Goal: Find specific page/section: Find specific page/section

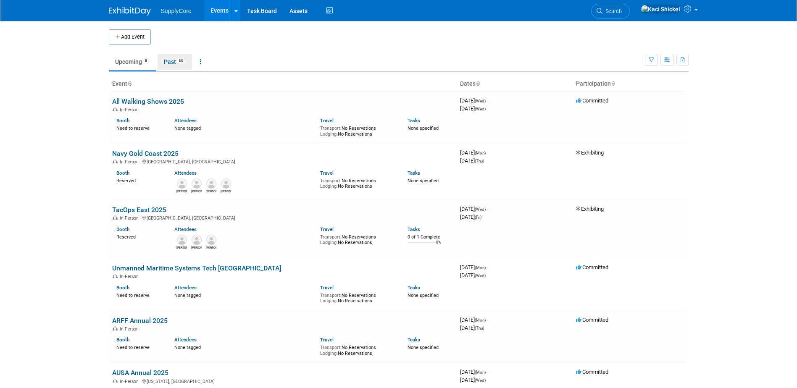
drag, startPoint x: 166, startPoint y: 66, endPoint x: 236, endPoint y: 248, distance: 195.9
click at [166, 66] on link "Past 60" at bounding box center [175, 62] width 34 height 16
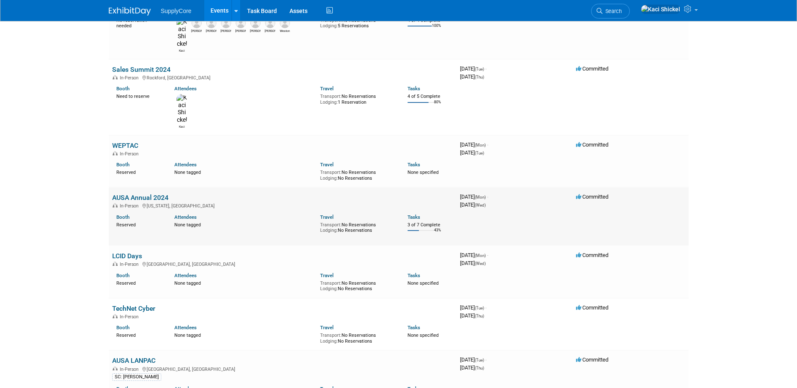
scroll to position [1470, 0]
click at [142, 193] on link "AUSA Annual 2024" at bounding box center [140, 197] width 56 height 8
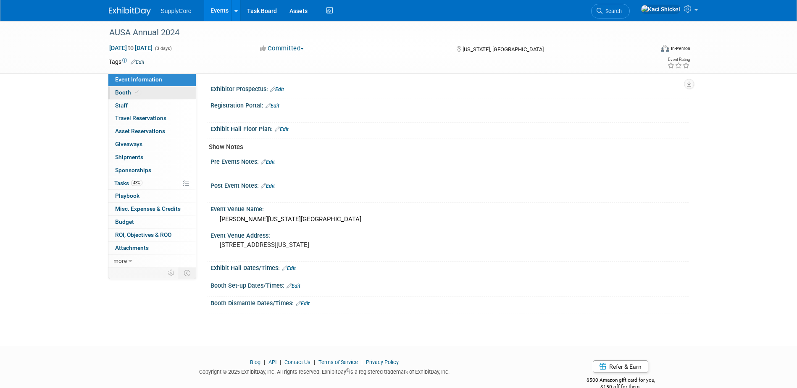
click at [139, 95] on link "Booth" at bounding box center [151, 93] width 87 height 13
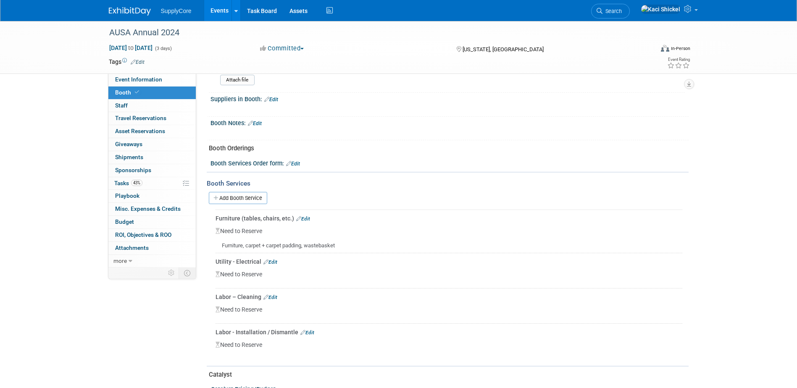
scroll to position [168, 0]
